Goal: Information Seeking & Learning: Learn about a topic

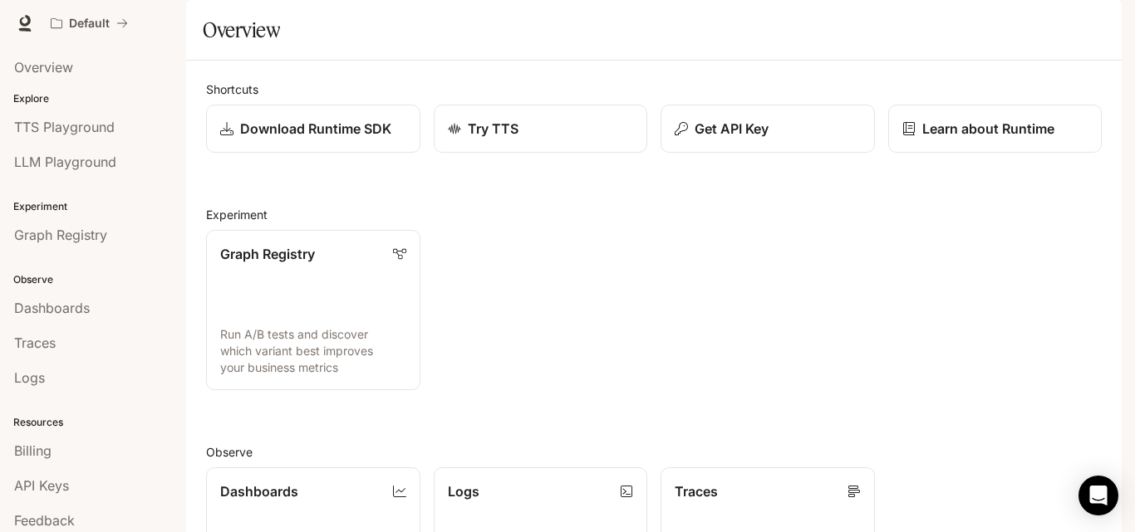
scroll to position [83, 0]
click at [57, 62] on span "Overview" at bounding box center [43, 67] width 59 height 20
click at [928, 25] on span "Runtime" at bounding box center [941, 23] width 47 height 21
click at [238, 47] on h1 "Overview" at bounding box center [241, 29] width 77 height 33
click at [41, 97] on p "Explore" at bounding box center [93, 98] width 186 height 15
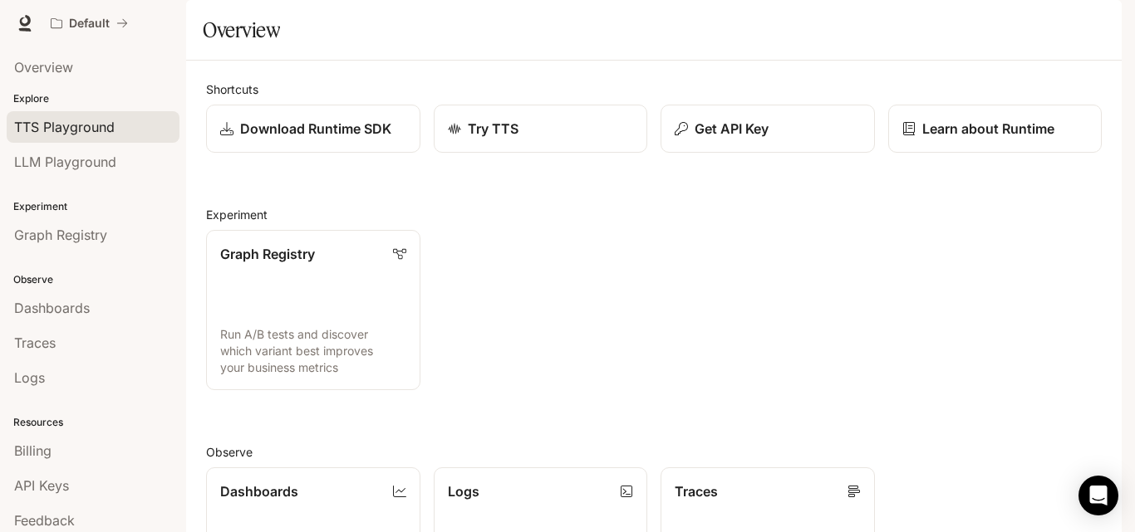
click at [42, 125] on span "TTS Playground" at bounding box center [64, 127] width 100 height 20
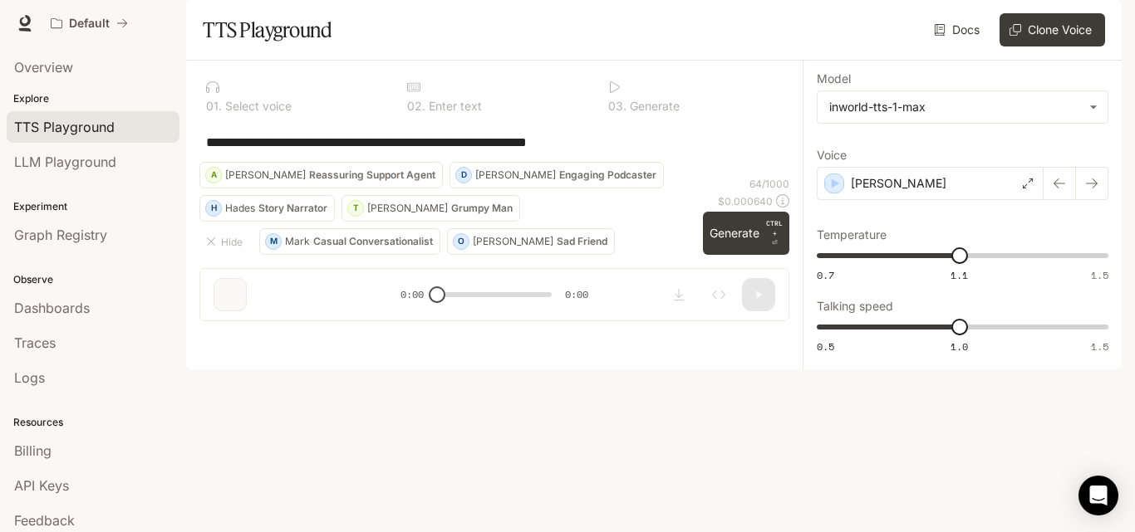
click at [232, 335] on div "**********" at bounding box center [494, 198] width 616 height 274
click at [733, 255] on button "Generate CTRL + ⏎" at bounding box center [746, 233] width 86 height 43
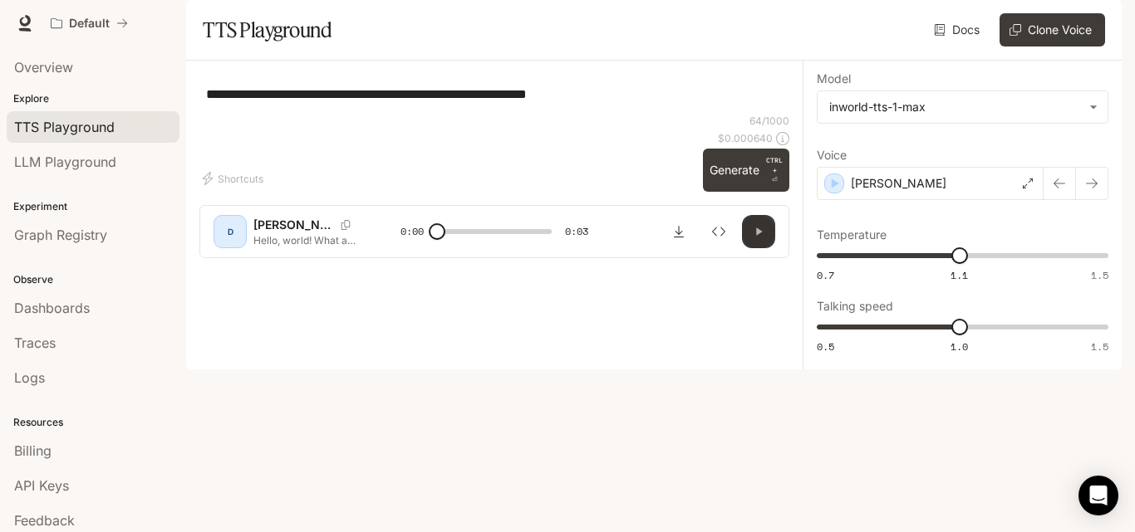
click at [750, 248] on button "button" at bounding box center [758, 231] width 33 height 33
type input "*"
click at [82, 169] on span "LLM Playground" at bounding box center [65, 162] width 102 height 20
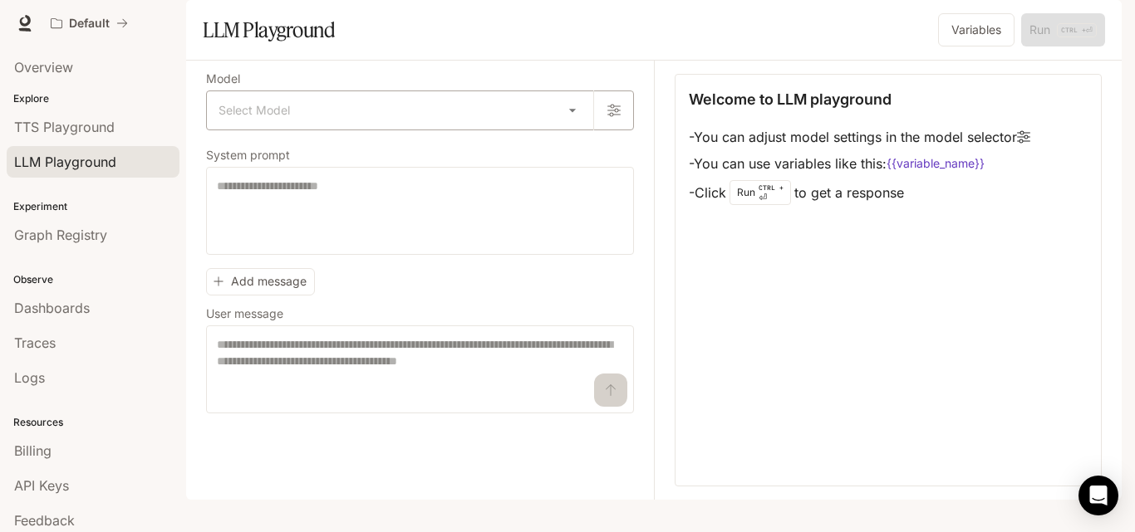
click at [571, 147] on body "Skip to main content Default Runtime Runtime Documentation Documentation Portal…" at bounding box center [567, 266] width 1135 height 532
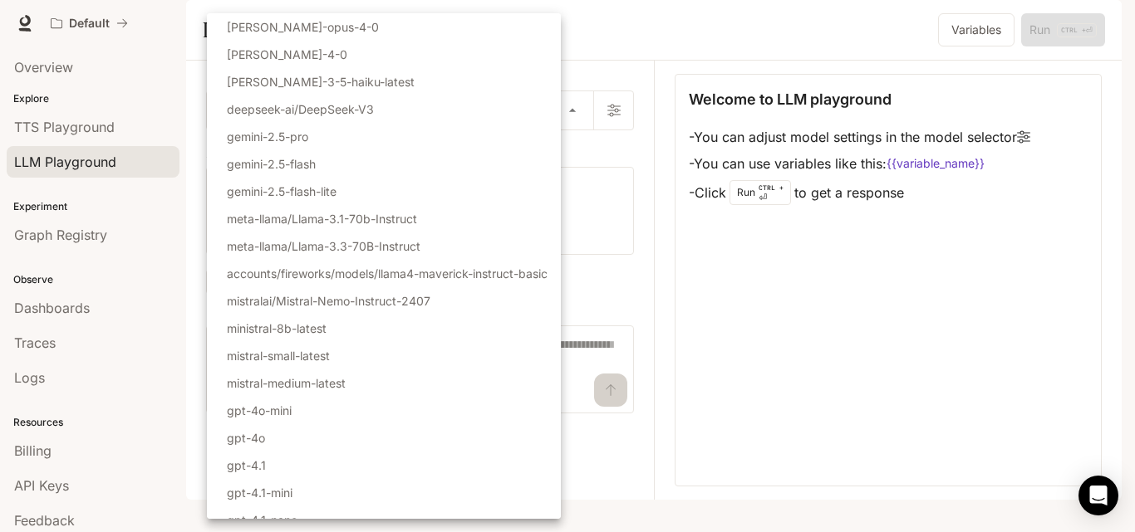
click at [721, 320] on div at bounding box center [567, 266] width 1135 height 532
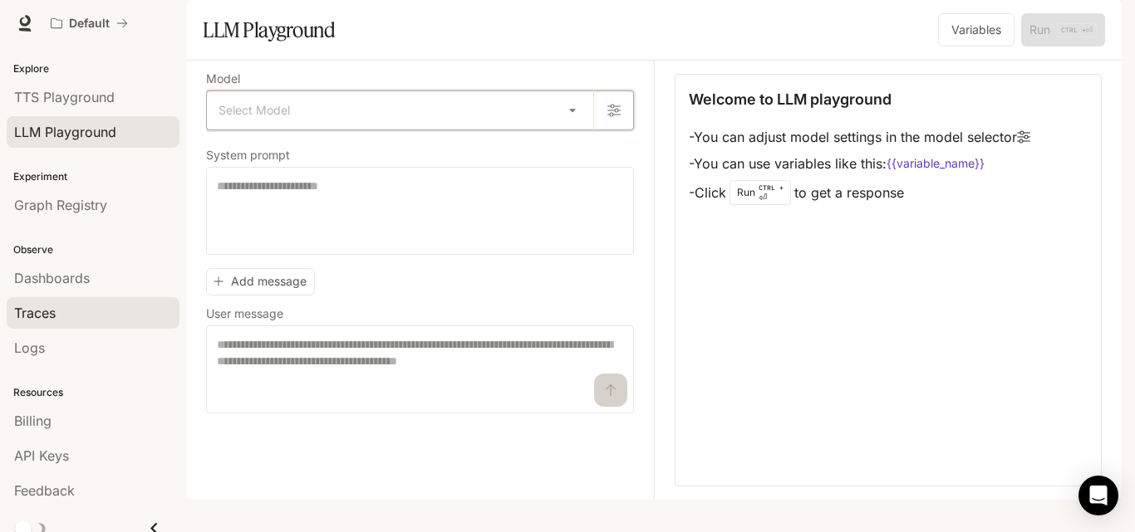
scroll to position [43, 0]
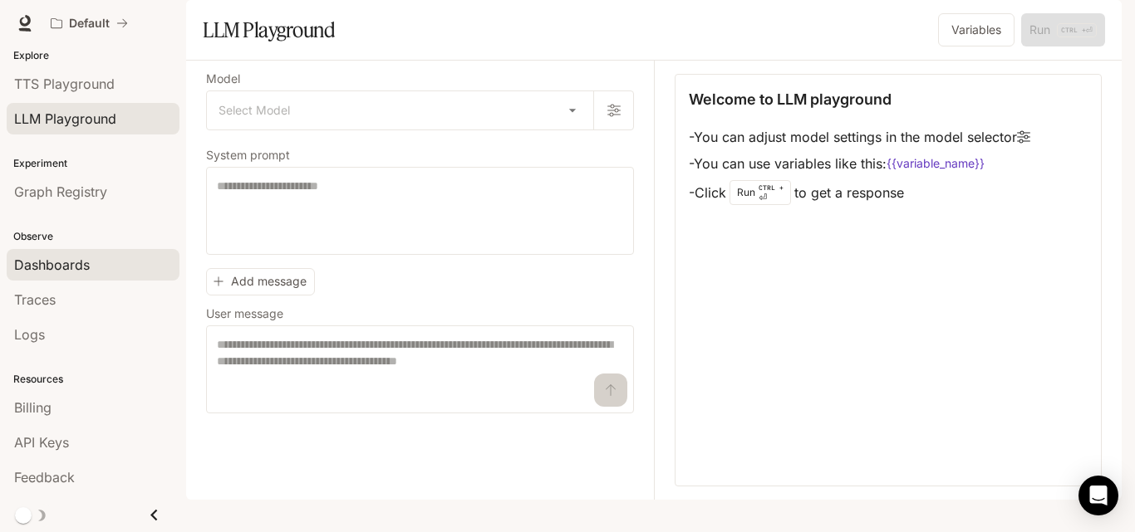
click at [65, 262] on span "Dashboards" at bounding box center [52, 265] width 76 height 20
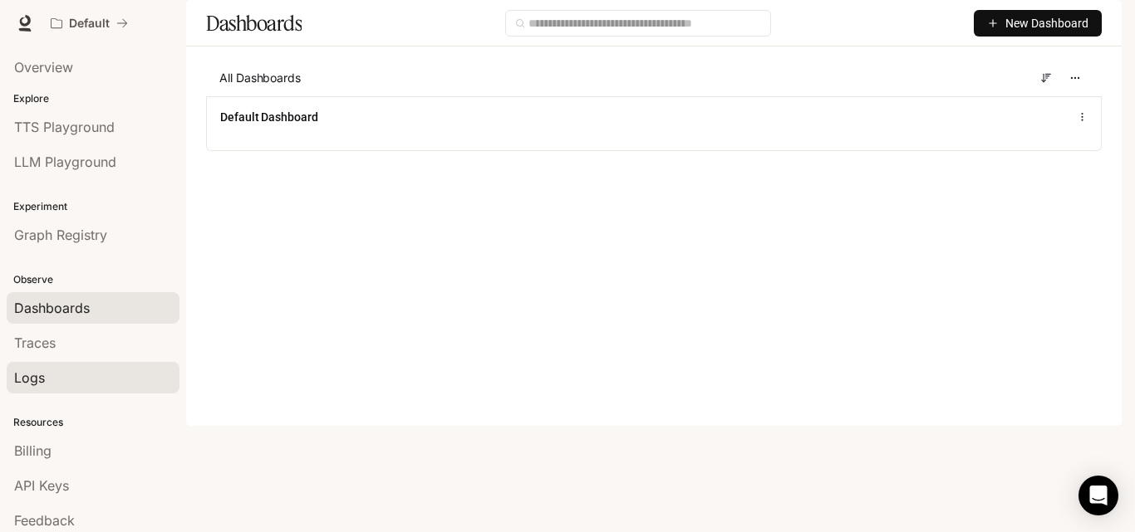
click at [54, 381] on div "Logs" at bounding box center [93, 378] width 158 height 20
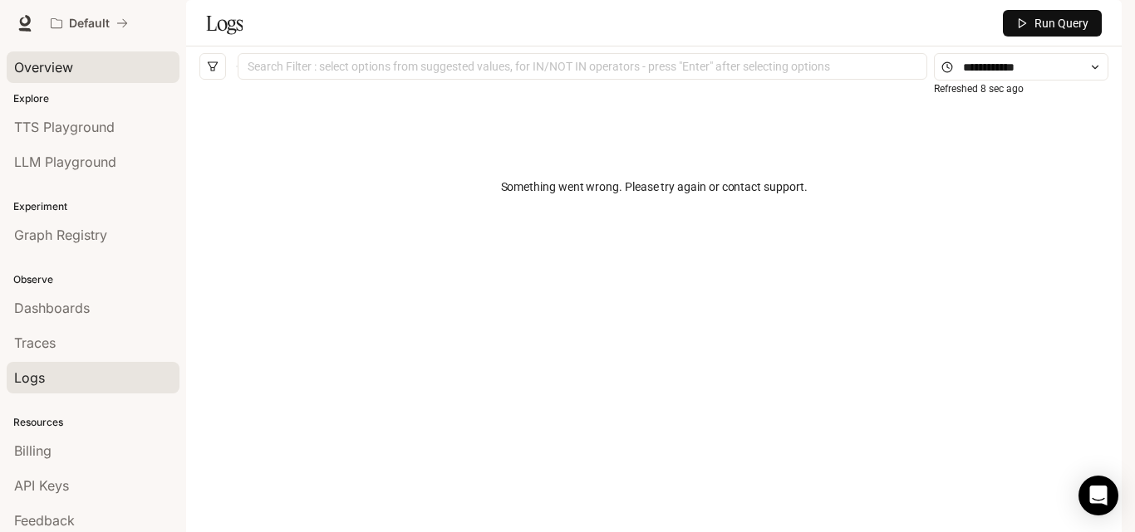
click at [53, 69] on span "Overview" at bounding box center [43, 67] width 59 height 20
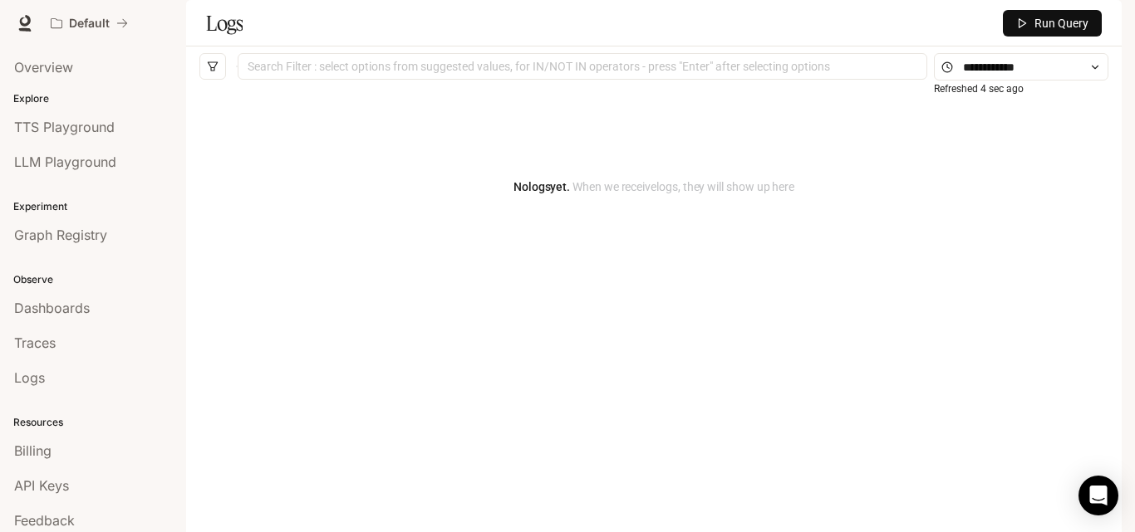
click at [49, 282] on p "Observe" at bounding box center [93, 279] width 186 height 15
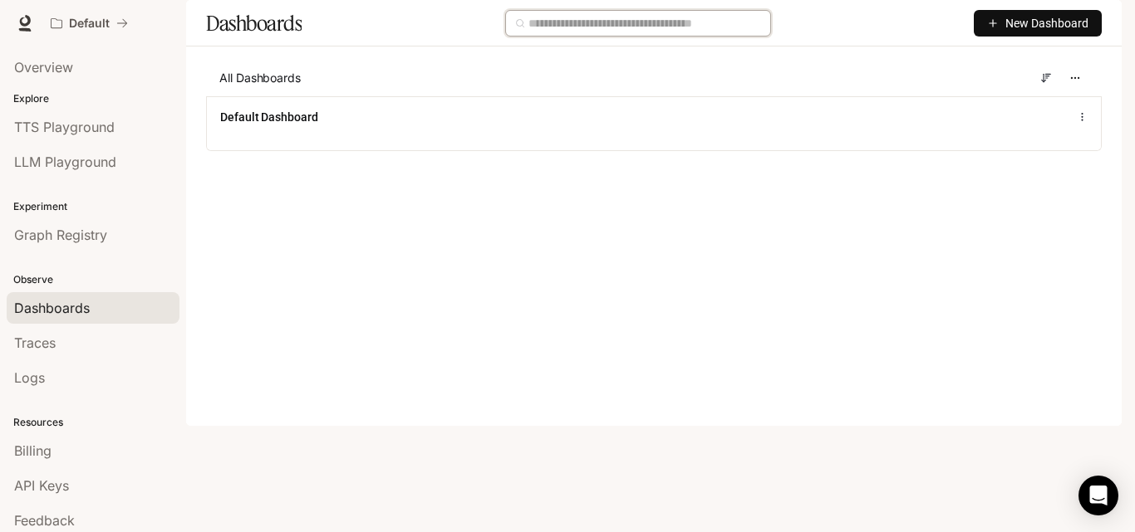
click at [664, 32] on input "text" at bounding box center [644, 23] width 233 height 18
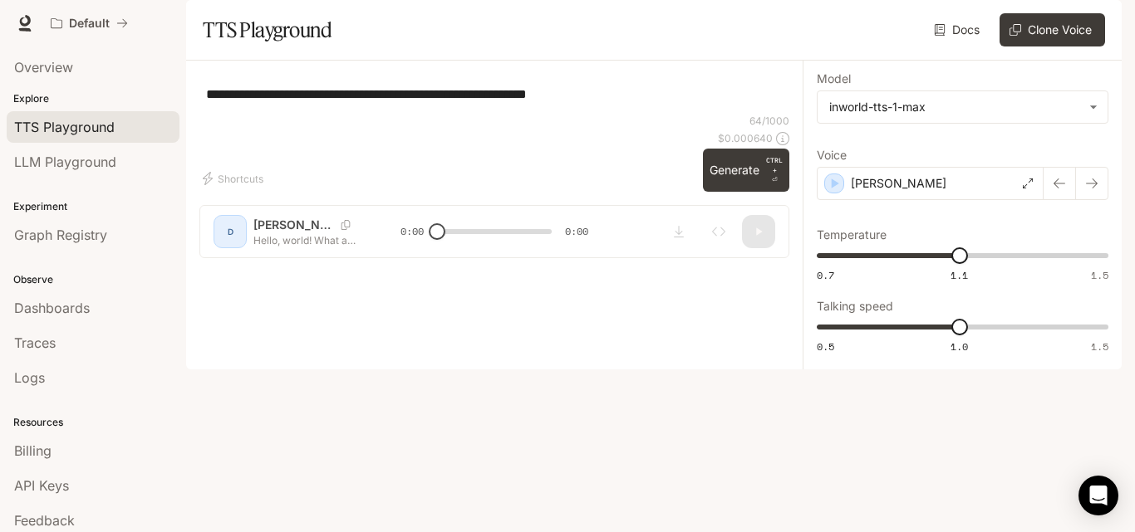
click at [765, 272] on div "**********" at bounding box center [494, 166] width 616 height 211
click at [238, 272] on div "**********" at bounding box center [494, 166] width 616 height 211
click at [742, 192] on button "Generate CTRL + ⏎" at bounding box center [746, 170] width 86 height 43
type input "*"
click at [1032, 47] on button "Clone Voice" at bounding box center [1051, 29] width 105 height 33
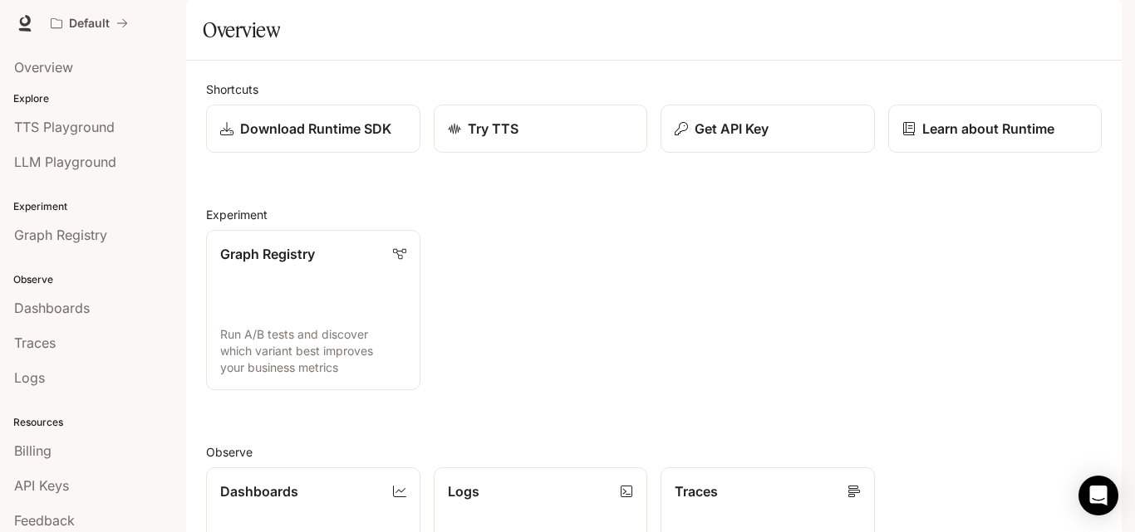
click at [1042, 23] on span "Documentation" at bounding box center [1021, 23] width 82 height 21
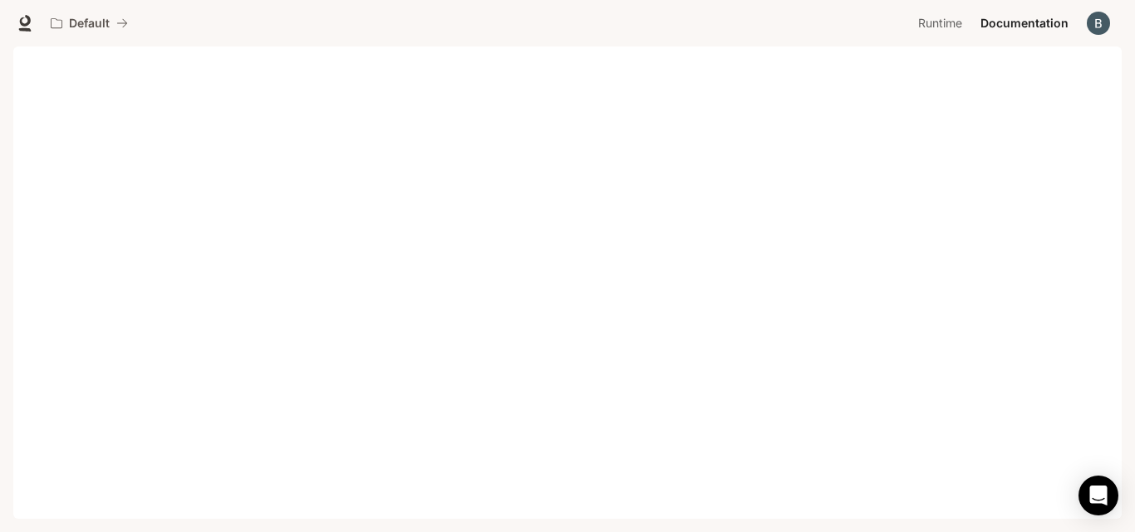
click at [1100, 25] on img "button" at bounding box center [1097, 23] width 23 height 23
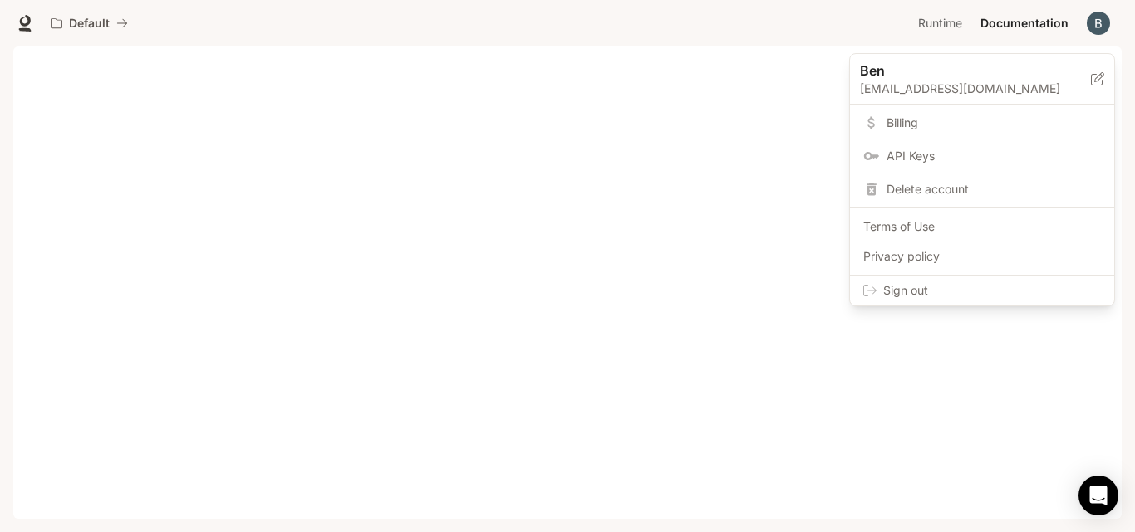
click at [34, 74] on div at bounding box center [567, 266] width 1135 height 532
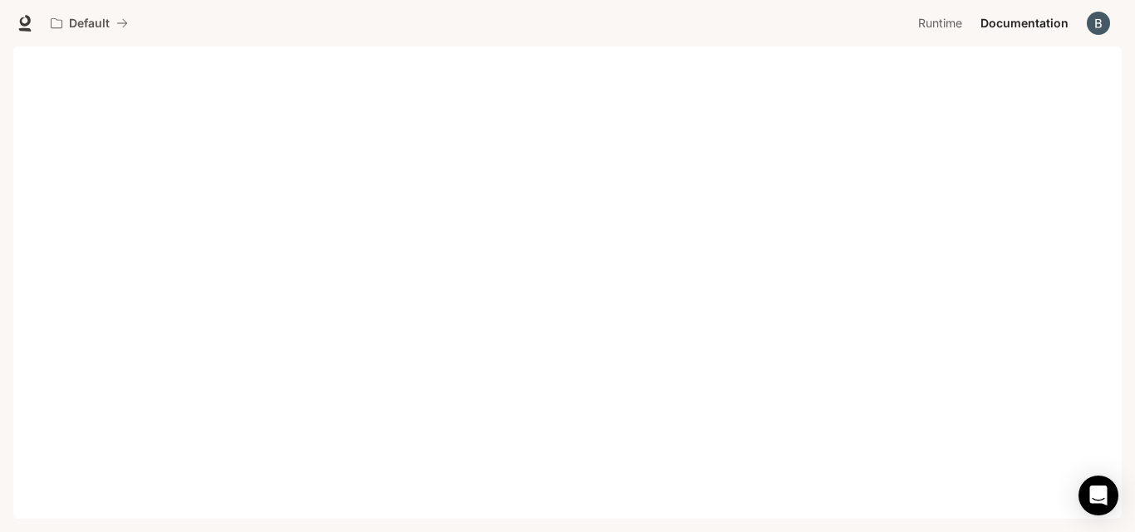
click at [21, 4] on div "Default Runtime Runtime Documentation Documentation" at bounding box center [567, 23] width 1135 height 47
click at [24, 17] on icon at bounding box center [25, 23] width 17 height 17
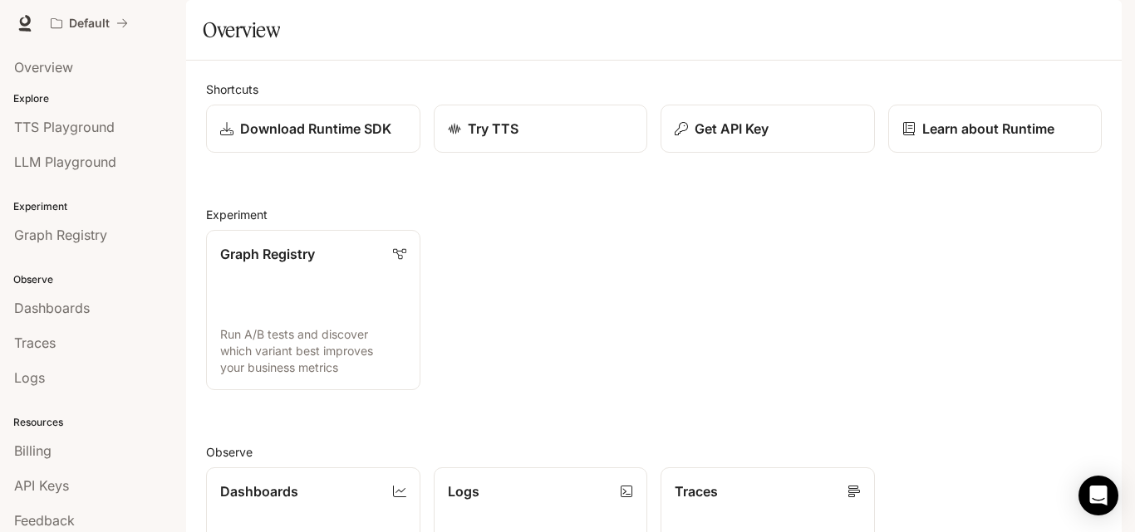
click at [76, 331] on link "Traces" at bounding box center [93, 343] width 173 height 32
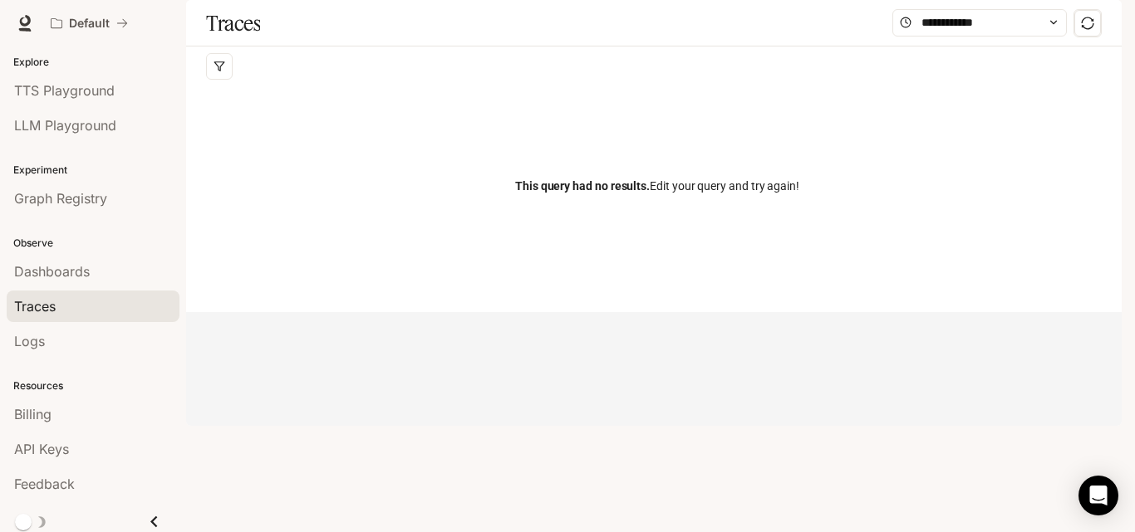
scroll to position [43, 0]
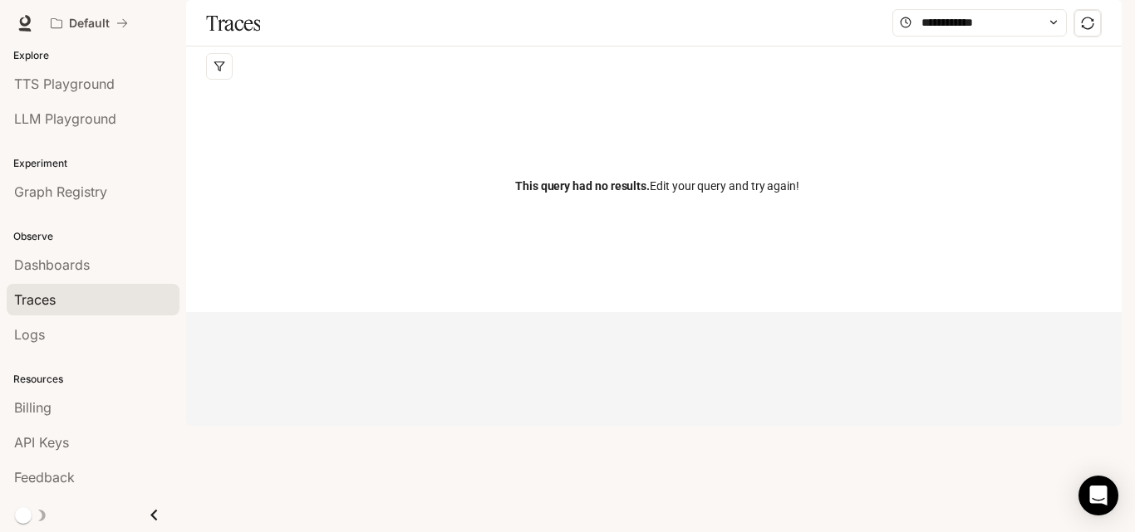
click at [1101, 24] on img "button" at bounding box center [1097, 23] width 23 height 23
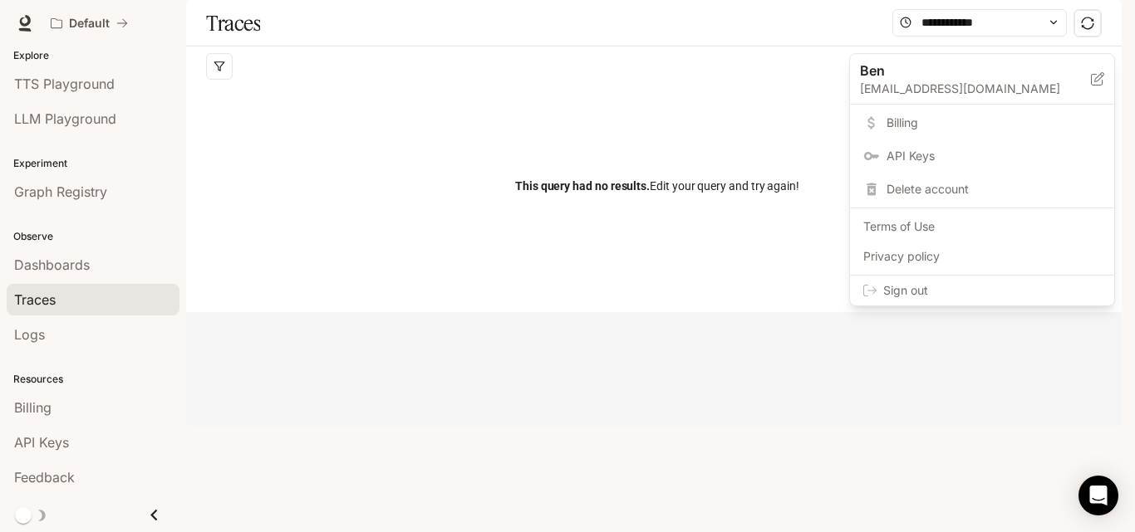
click at [911, 289] on span "Sign out" at bounding box center [992, 290] width 218 height 17
